Goal: Find specific page/section: Find specific page/section

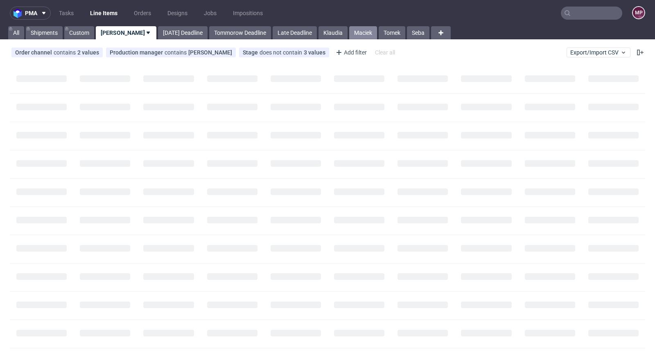
click at [349, 32] on link "Maciek" at bounding box center [363, 32] width 28 height 13
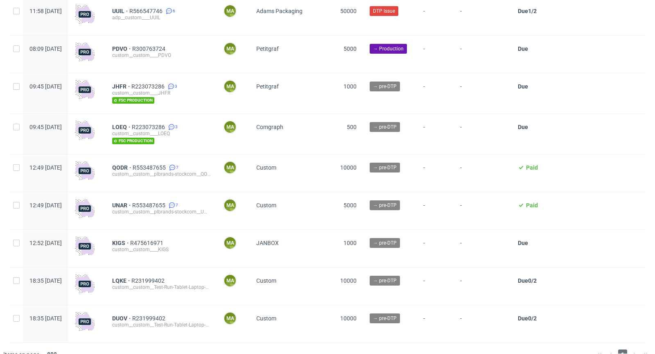
scroll to position [1767, 0]
